Goal: Information Seeking & Learning: Learn about a topic

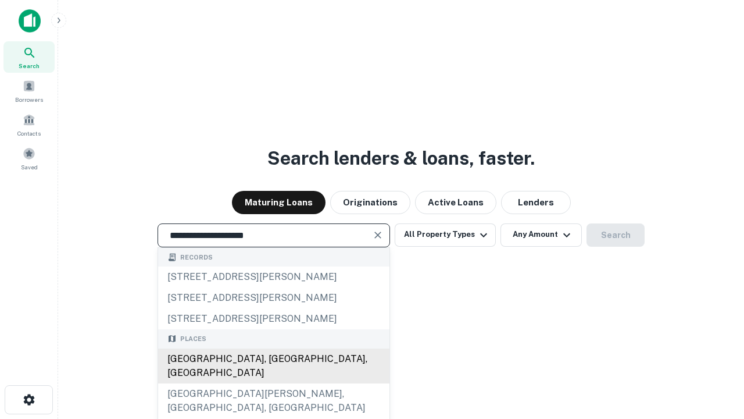
click at [273, 383] on div "[GEOGRAPHIC_DATA], [GEOGRAPHIC_DATA], [GEOGRAPHIC_DATA]" at bounding box center [273, 365] width 231 height 35
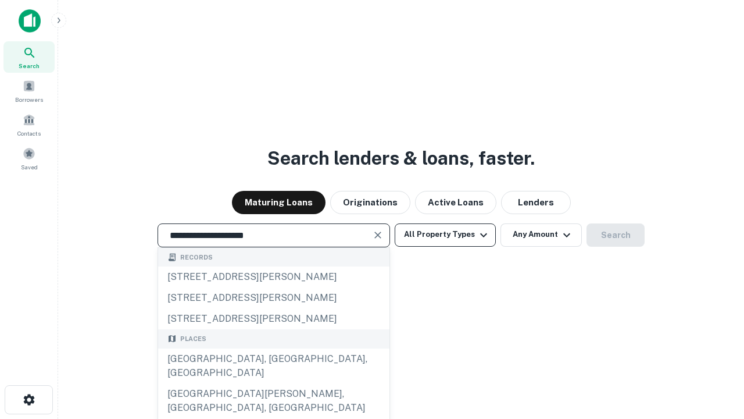
type input "**********"
click at [445, 234] on button "All Property Types" at bounding box center [445, 234] width 101 height 23
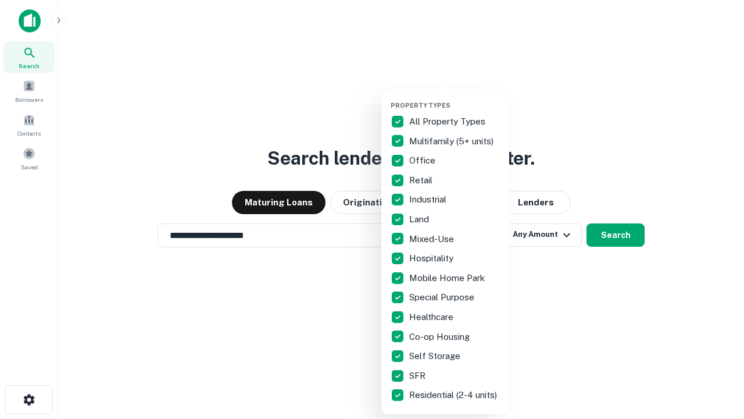
click at [455, 98] on button "button" at bounding box center [455, 98] width 128 height 1
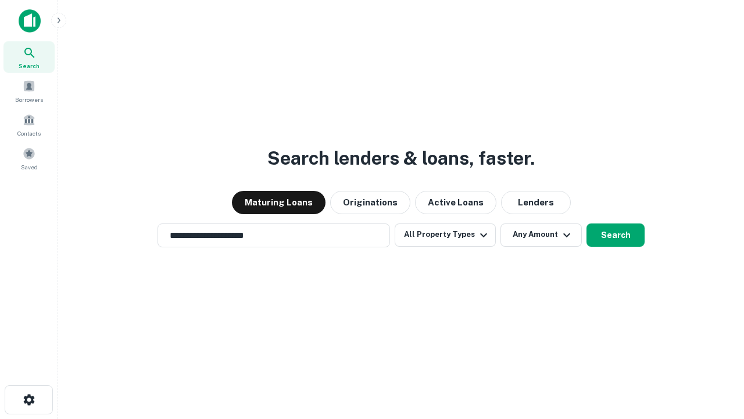
scroll to position [18, 0]
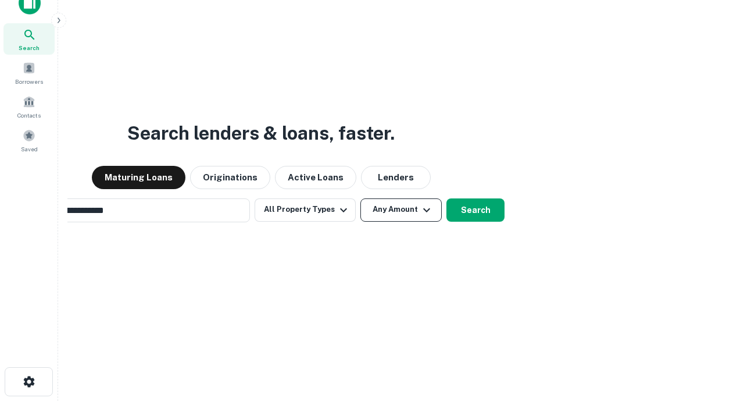
click at [360, 198] on button "Any Amount" at bounding box center [400, 209] width 81 height 23
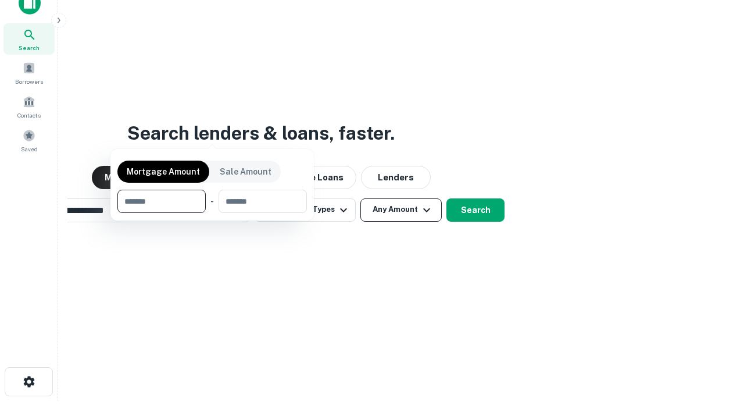
scroll to position [19, 0]
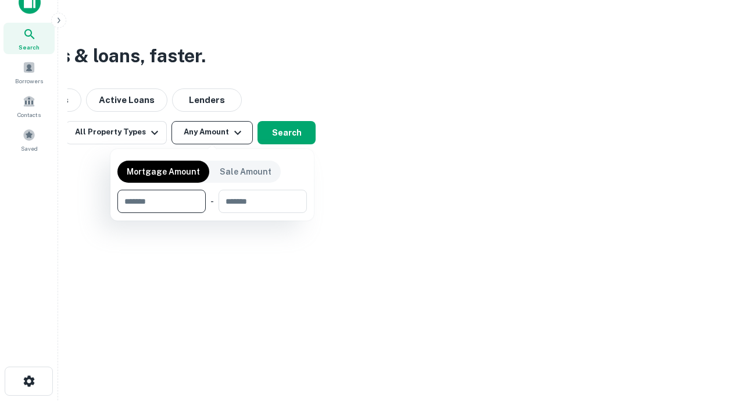
type input "*******"
click at [212, 213] on button "button" at bounding box center [212, 213] width 190 height 1
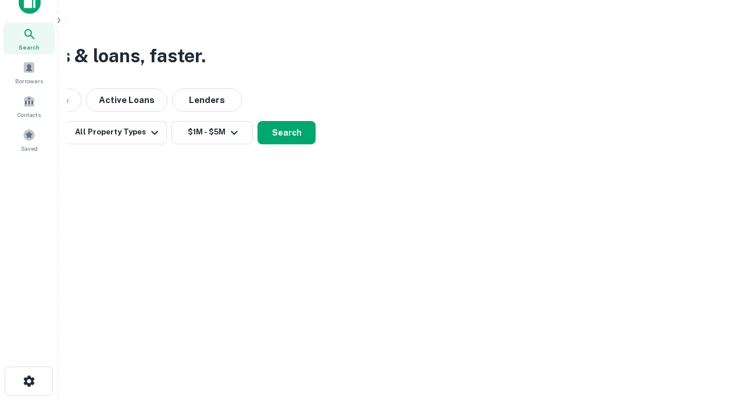
scroll to position [18, 0]
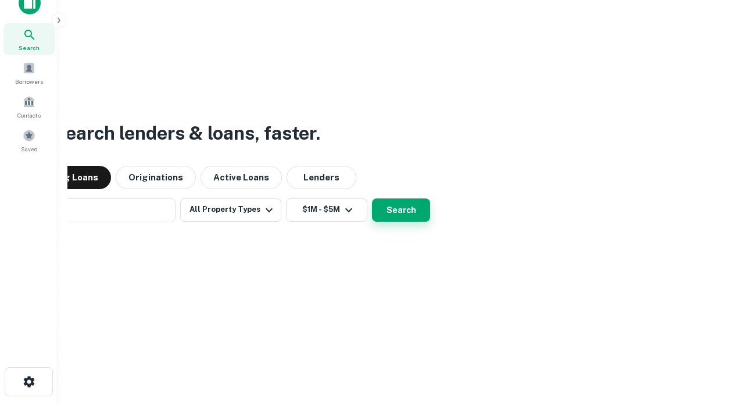
click at [372, 198] on button "Search" at bounding box center [401, 209] width 58 height 23
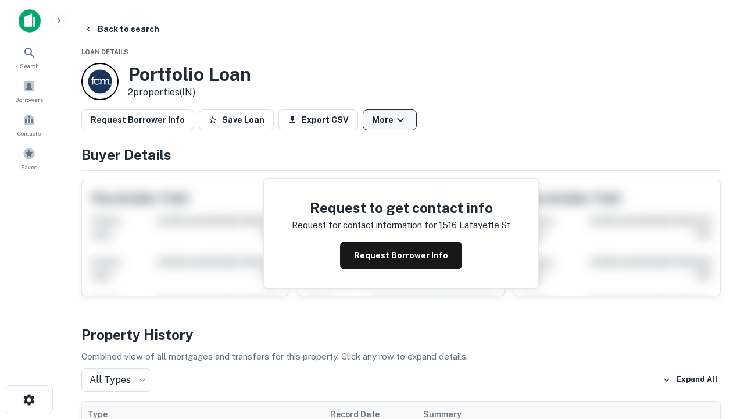
click at [390, 120] on button "More" at bounding box center [390, 119] width 54 height 21
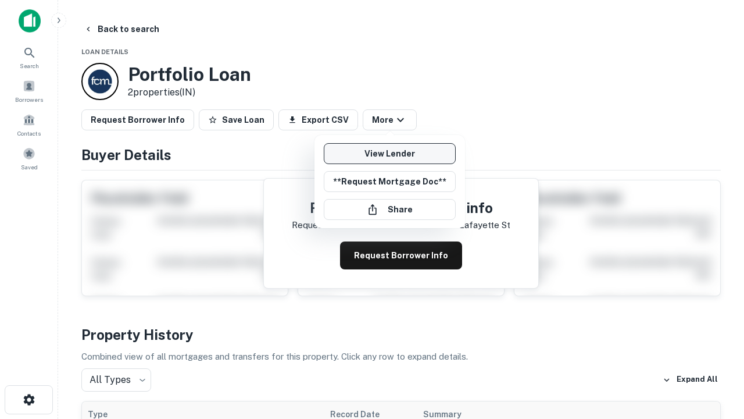
click at [390, 153] on link "View Lender" at bounding box center [390, 153] width 132 height 21
